Goal: Task Accomplishment & Management: Use online tool/utility

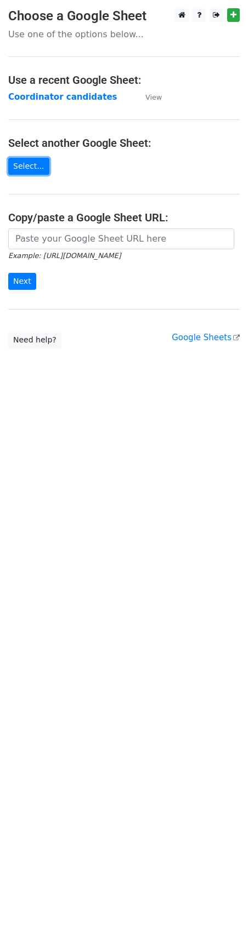
click at [30, 170] on link "Select..." at bounding box center [28, 166] width 41 height 17
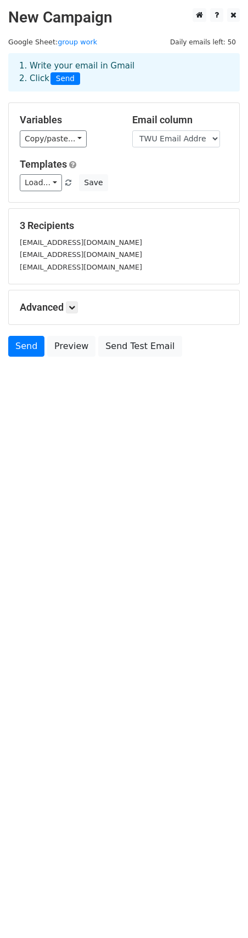
click at [74, 313] on div "Advanced Tracking Track Opens UTM Codes Track Clicks Filters Only include sprea…" at bounding box center [124, 307] width 230 height 34
click at [74, 308] on icon at bounding box center [71, 307] width 7 height 7
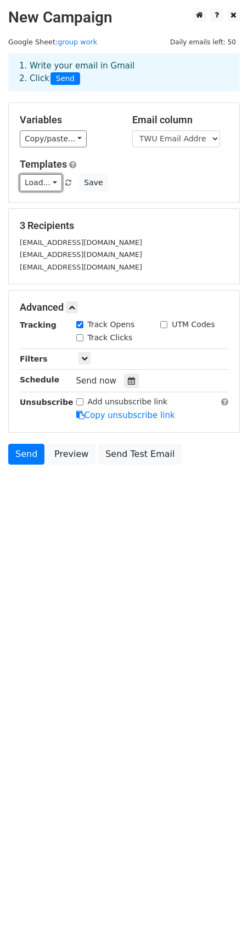
click at [53, 185] on link "Load..." at bounding box center [41, 182] width 42 height 17
click at [61, 140] on link "Copy/paste..." at bounding box center [53, 138] width 67 height 17
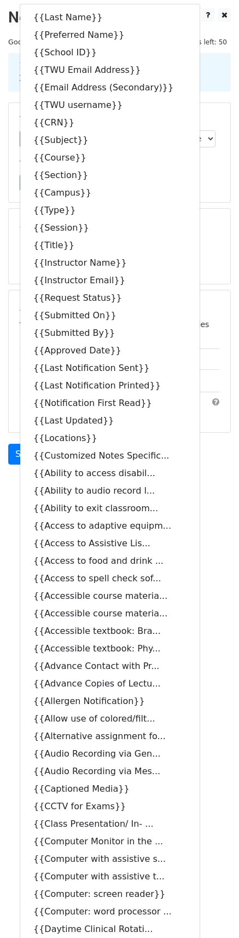
click at [199, 185] on div "Load... No templates saved Save" at bounding box center [120, 182] width 216 height 17
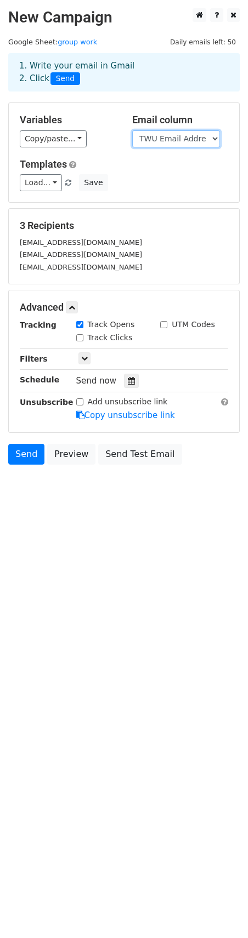
click at [201, 138] on select "Last Name Preferred Name School ID TWU Email Address Email Address (Secondary) …" at bounding box center [176, 138] width 88 height 17
select select "Instructor Email"
click at [132, 130] on select "Last Name Preferred Name School ID TWU Email Address Email Address (Secondary) …" at bounding box center [176, 138] width 88 height 17
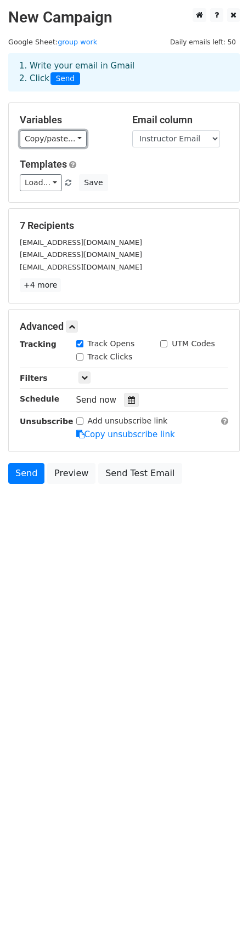
click at [70, 140] on link "Copy/paste..." at bounding box center [53, 138] width 67 height 17
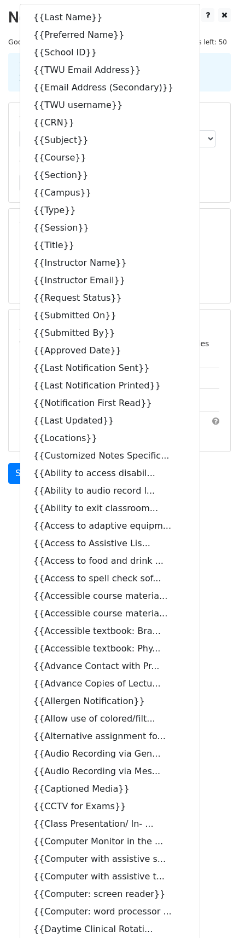
click at [214, 194] on div "Variables Copy/paste... {{Last Name}} {{Preferred Name}} {{School ID}} {{TWU Em…" at bounding box center [120, 152] width 222 height 99
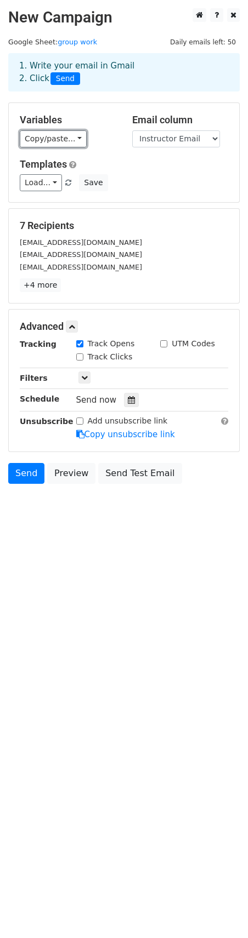
click at [37, 135] on link "Copy/paste..." at bounding box center [53, 138] width 67 height 17
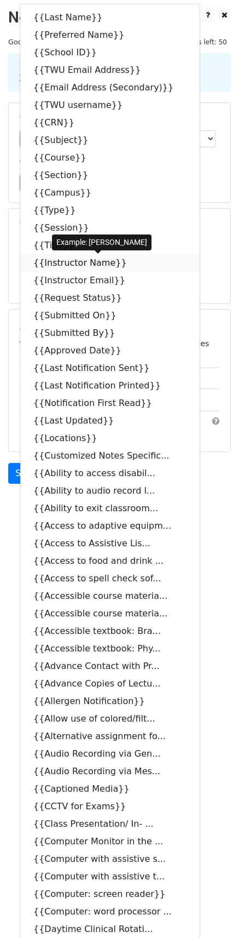
click at [71, 264] on link "{{Instructor Name}}" at bounding box center [110, 263] width 180 height 18
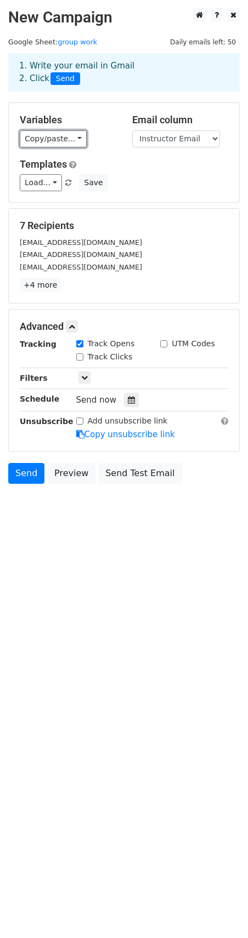
click at [43, 136] on link "Copy/paste..." at bounding box center [53, 138] width 67 height 17
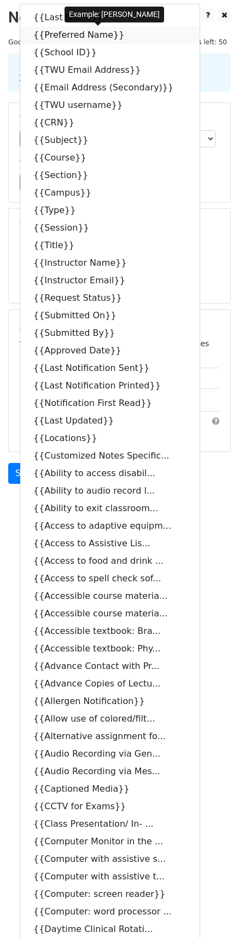
click at [64, 37] on link "{{Preferred Name}}" at bounding box center [110, 35] width 180 height 18
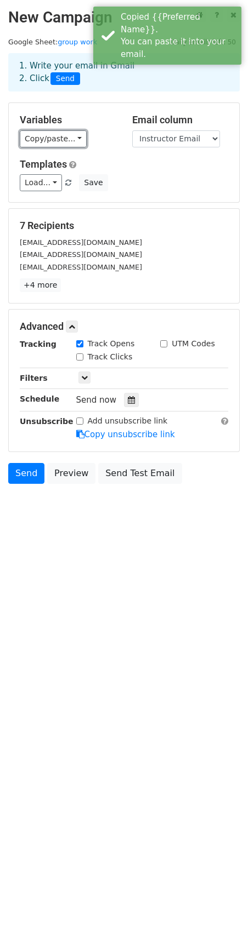
click at [48, 145] on link "Copy/paste..." at bounding box center [53, 138] width 67 height 17
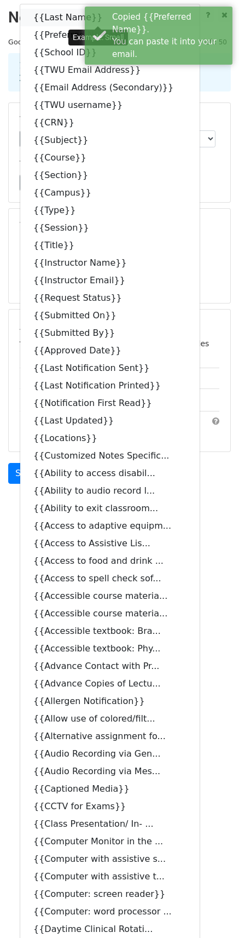
click at [58, 22] on link "{{Last Name}}" at bounding box center [110, 18] width 180 height 18
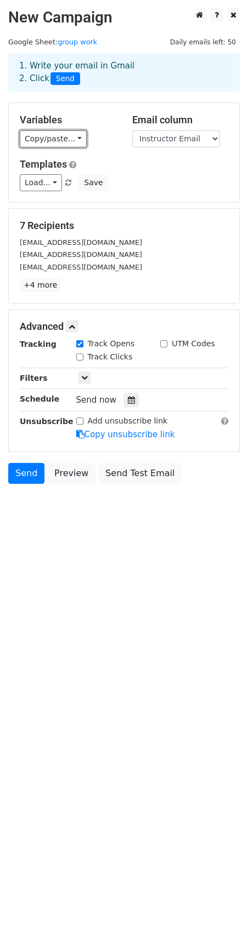
click at [31, 138] on link "Copy/paste..." at bounding box center [53, 138] width 67 height 17
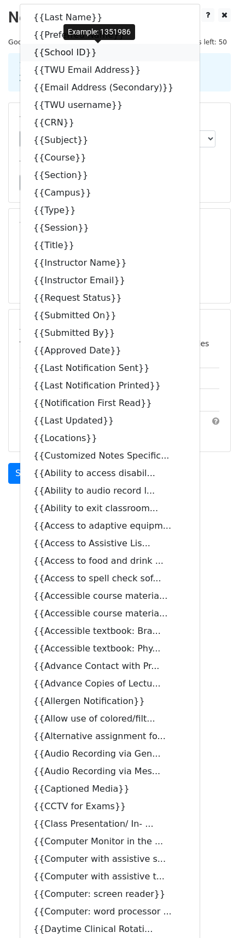
click at [38, 56] on link "{{School ID}}" at bounding box center [110, 53] width 180 height 18
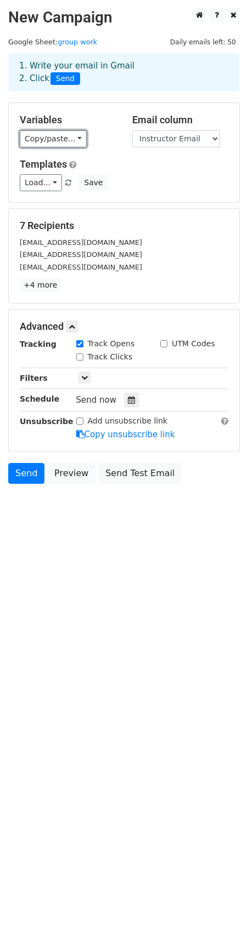
click at [67, 135] on link "Copy/paste..." at bounding box center [53, 138] width 67 height 17
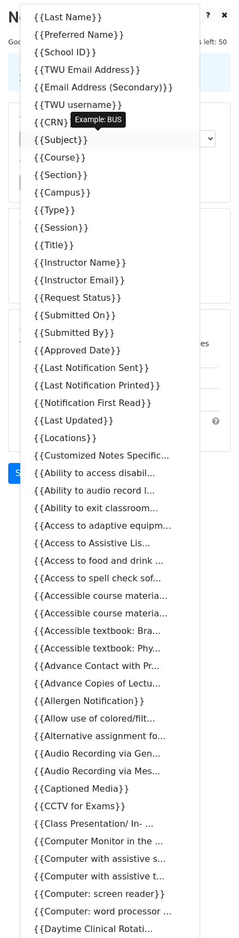
click at [66, 142] on link "{{Subject}}" at bounding box center [110, 140] width 180 height 18
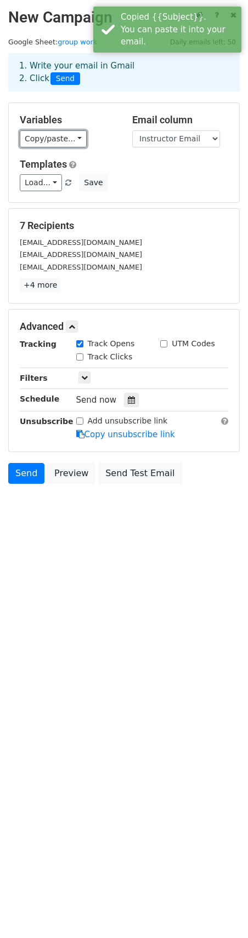
click at [58, 145] on link "Copy/paste..." at bounding box center [53, 138] width 67 height 17
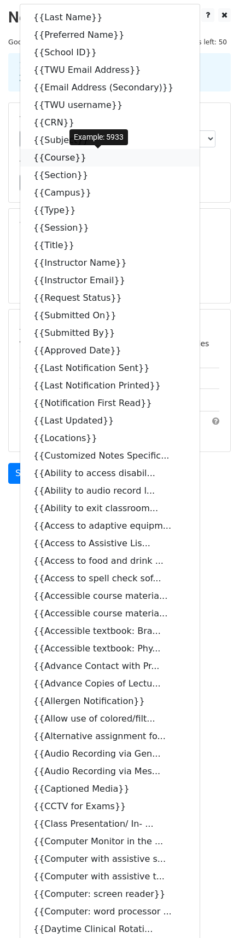
click at [58, 163] on link "{{Course}}" at bounding box center [110, 158] width 180 height 18
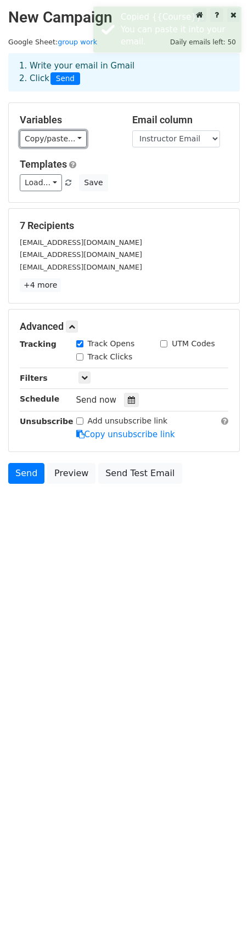
click at [55, 139] on link "Copy/paste..." at bounding box center [53, 138] width 67 height 17
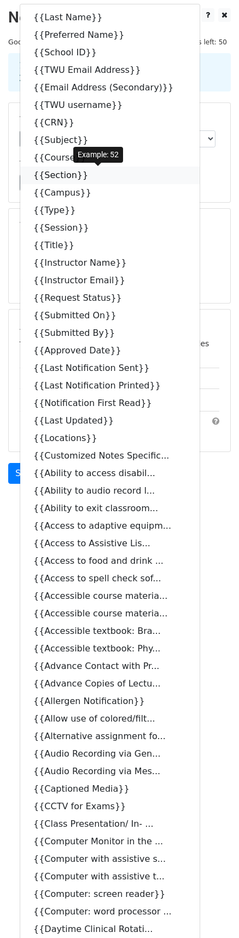
click at [64, 174] on link "{{Section}}" at bounding box center [110, 176] width 180 height 18
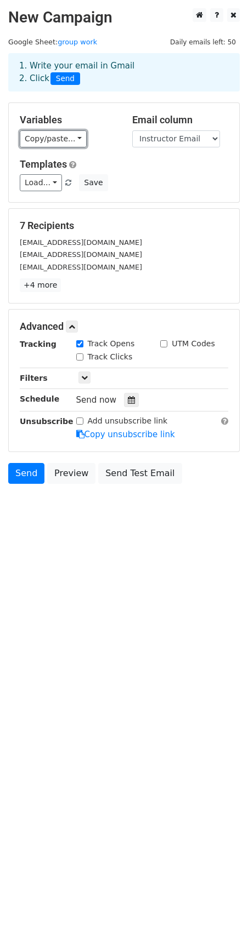
click at [67, 138] on link "Copy/paste..." at bounding box center [53, 138] width 67 height 17
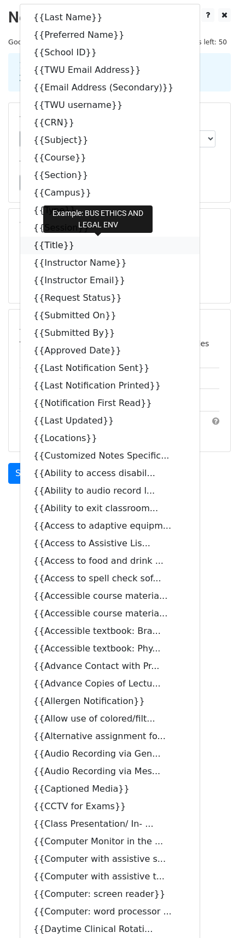
click at [61, 243] on link "{{Title}}" at bounding box center [110, 246] width 180 height 18
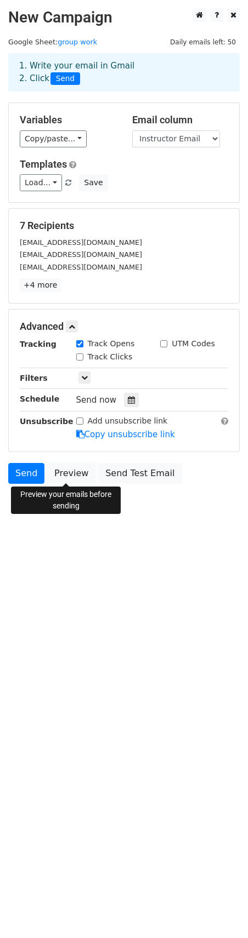
click at [64, 474] on link "Preview" at bounding box center [71, 473] width 48 height 21
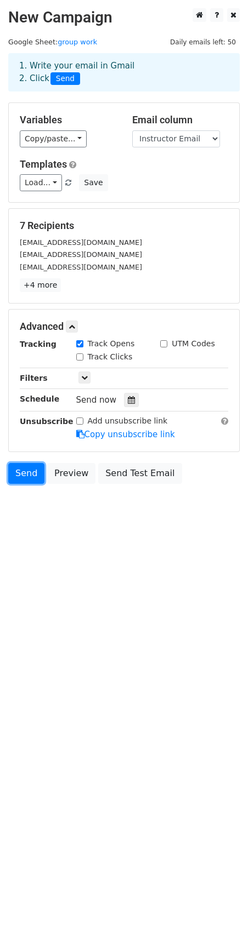
click at [12, 470] on link "Send" at bounding box center [26, 473] width 36 height 21
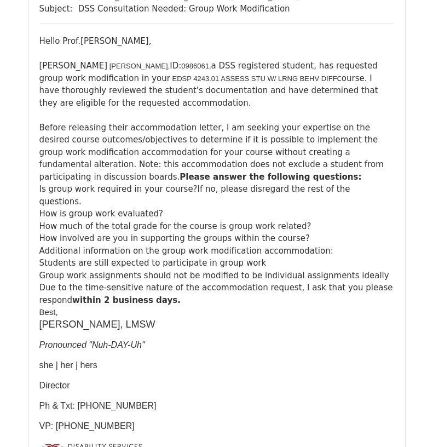
scroll to position [877, 0]
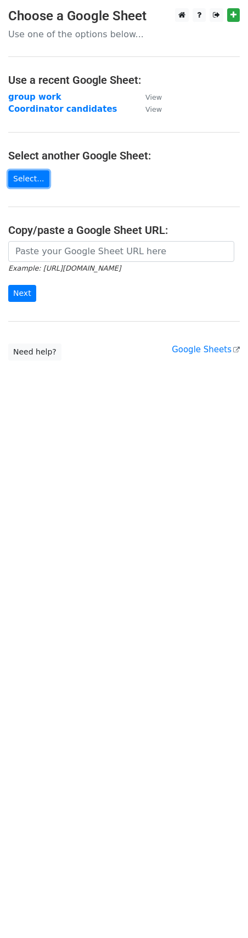
click at [35, 181] on link "Select..." at bounding box center [28, 178] width 41 height 17
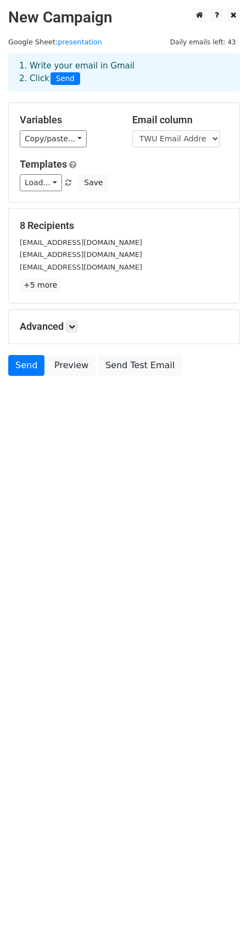
click at [197, 129] on div "Email column Last Name Preferred Name School ID TWU Email Address Email Address…" at bounding box center [180, 130] width 112 height 33
click at [197, 138] on select "Last Name Preferred Name School ID TWU Email Address Email Address (Secondary) …" at bounding box center [176, 138] width 88 height 17
select select "Instructor Email"
click at [132, 130] on select "Last Name Preferred Name School ID TWU Email Address Email Address (Secondary) …" at bounding box center [176, 138] width 88 height 17
click at [76, 137] on link "Copy/paste..." at bounding box center [53, 138] width 67 height 17
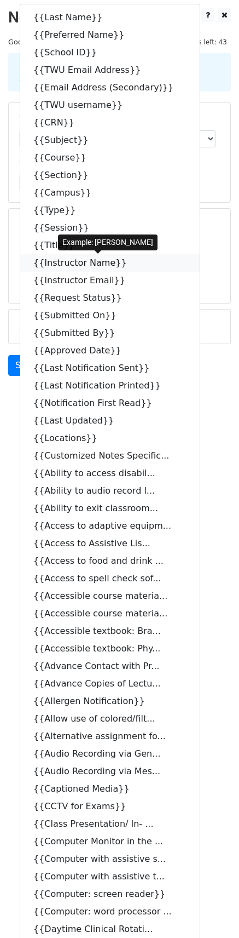
click at [83, 264] on link "{{Instructor Name}}" at bounding box center [110, 263] width 180 height 18
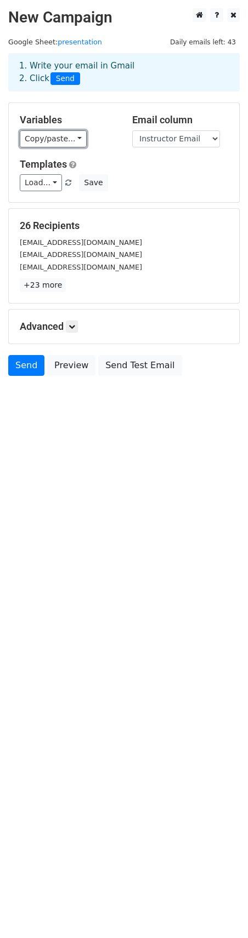
click at [62, 134] on link "Copy/paste..." at bounding box center [53, 138] width 67 height 17
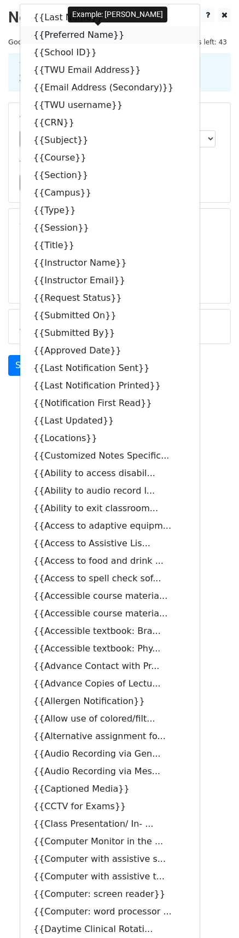
click at [81, 36] on link "{{Preferred Name}}" at bounding box center [110, 35] width 180 height 18
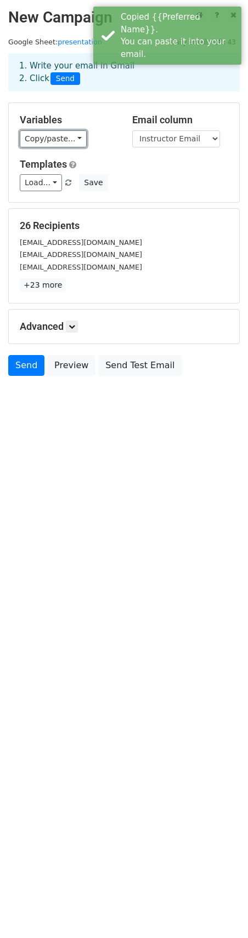
click at [50, 135] on link "Copy/paste..." at bounding box center [53, 138] width 67 height 17
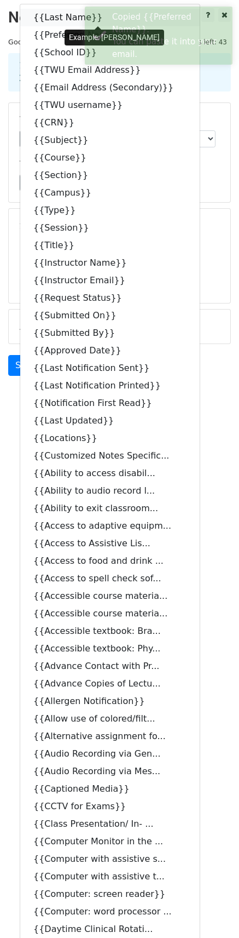
click at [71, 21] on link "{{Last Name}}" at bounding box center [110, 18] width 180 height 18
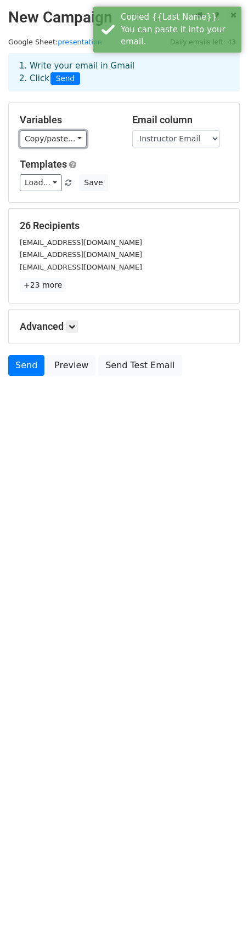
click at [55, 142] on link "Copy/paste..." at bounding box center [53, 138] width 67 height 17
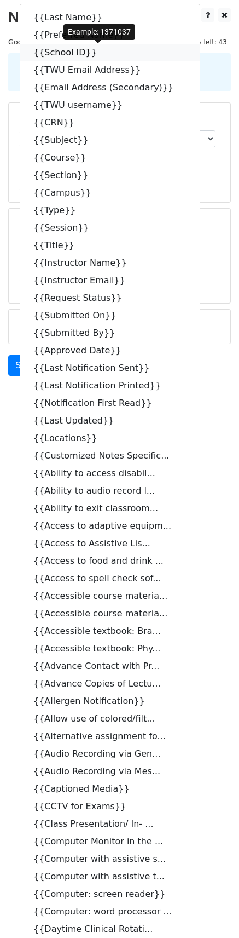
click at [58, 55] on link "{{School ID}}" at bounding box center [110, 53] width 180 height 18
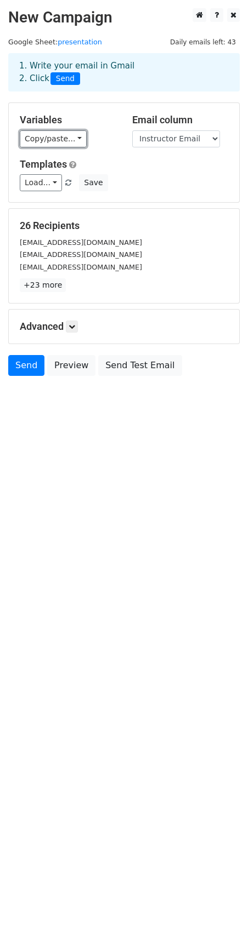
click at [48, 137] on link "Copy/paste..." at bounding box center [53, 138] width 67 height 17
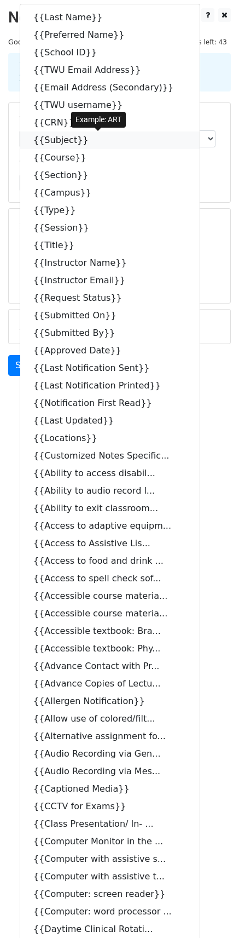
click at [47, 136] on link "{{Subject}}" at bounding box center [110, 140] width 180 height 18
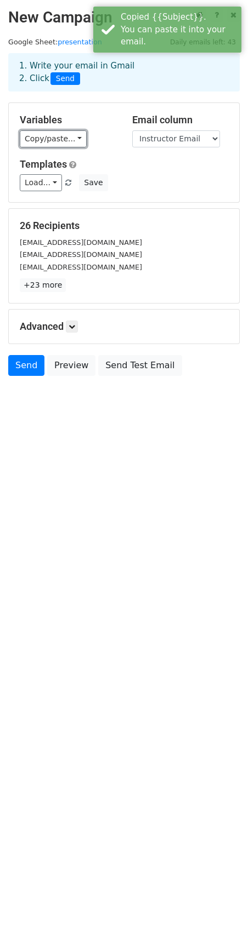
click at [44, 142] on link "Copy/paste..." at bounding box center [53, 138] width 67 height 17
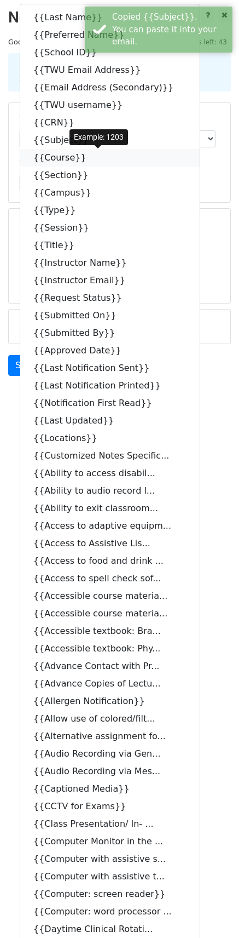
click at [61, 156] on link "{{Course}}" at bounding box center [110, 158] width 180 height 18
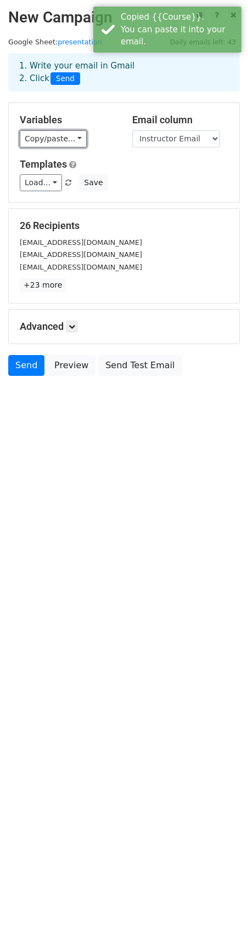
click at [58, 138] on link "Copy/paste..." at bounding box center [53, 138] width 67 height 17
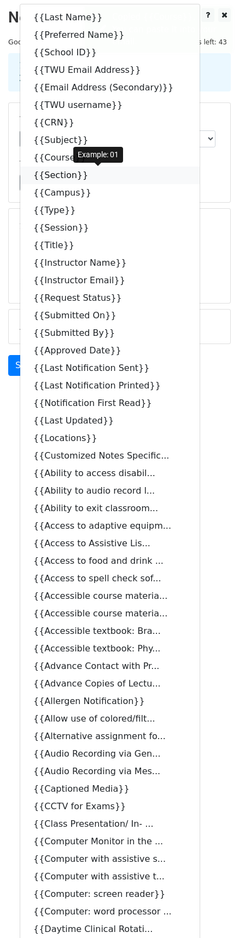
click at [61, 179] on link "{{Section}}" at bounding box center [110, 176] width 180 height 18
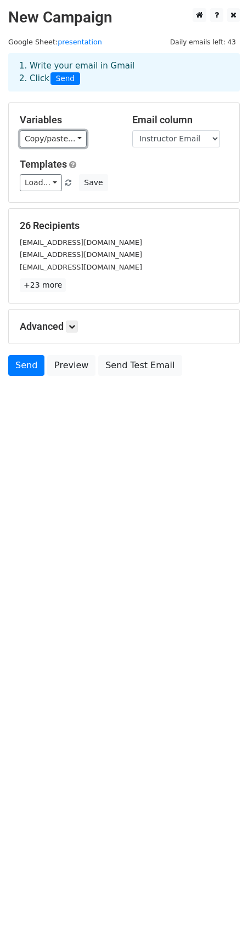
click at [61, 138] on link "Copy/paste..." at bounding box center [53, 138] width 67 height 17
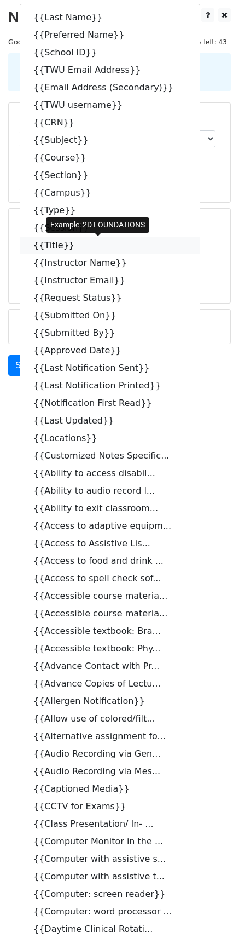
click at [82, 241] on link "{{Title}}" at bounding box center [110, 246] width 180 height 18
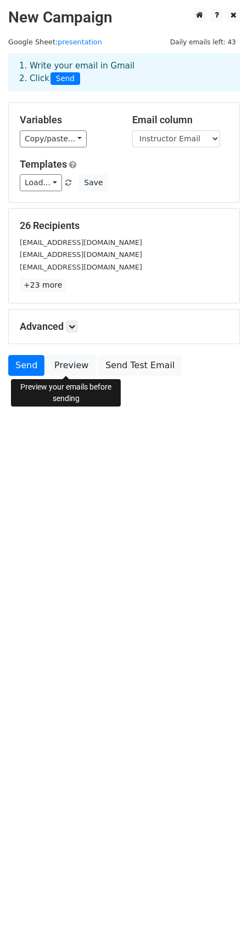
click at [64, 364] on link "Preview" at bounding box center [71, 365] width 48 height 21
click at [72, 366] on link "Preview" at bounding box center [71, 365] width 48 height 21
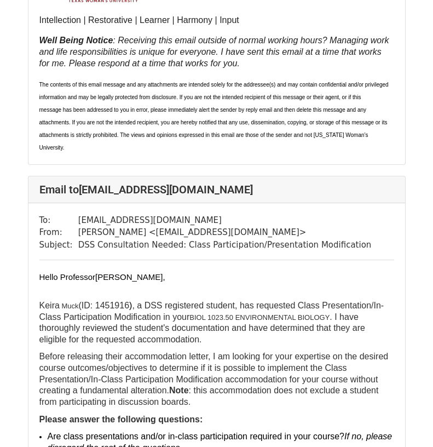
scroll to position [657, 0]
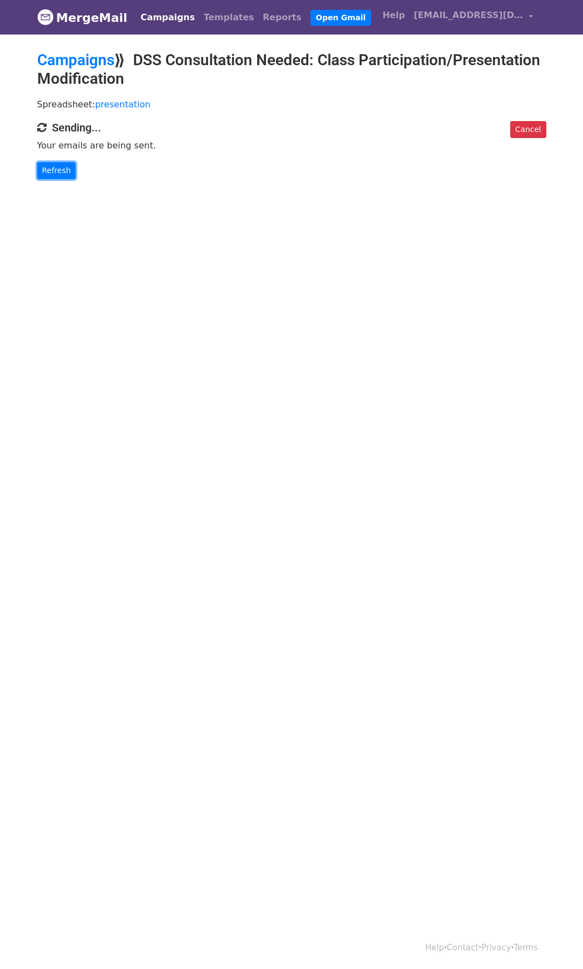
click at [68, 173] on link "Refresh" at bounding box center [56, 170] width 39 height 17
click at [55, 180] on body "MergeMail Campaigns Templates Reports Open Gmail Daily emails left: 43 Help [EM…" at bounding box center [291, 111] width 583 height 223
click at [55, 170] on link "Refresh" at bounding box center [56, 170] width 39 height 17
